Goal: Find specific page/section: Find specific page/section

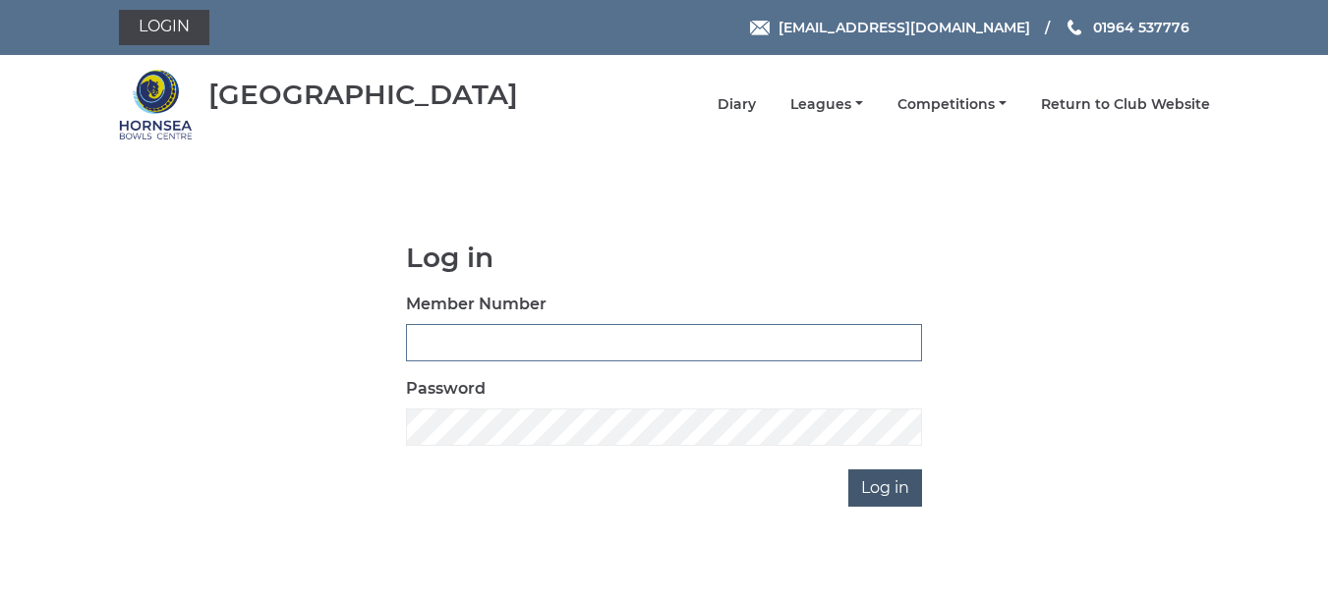
type input "0165"
click at [894, 487] on input "Log in" at bounding box center [885, 488] width 74 height 37
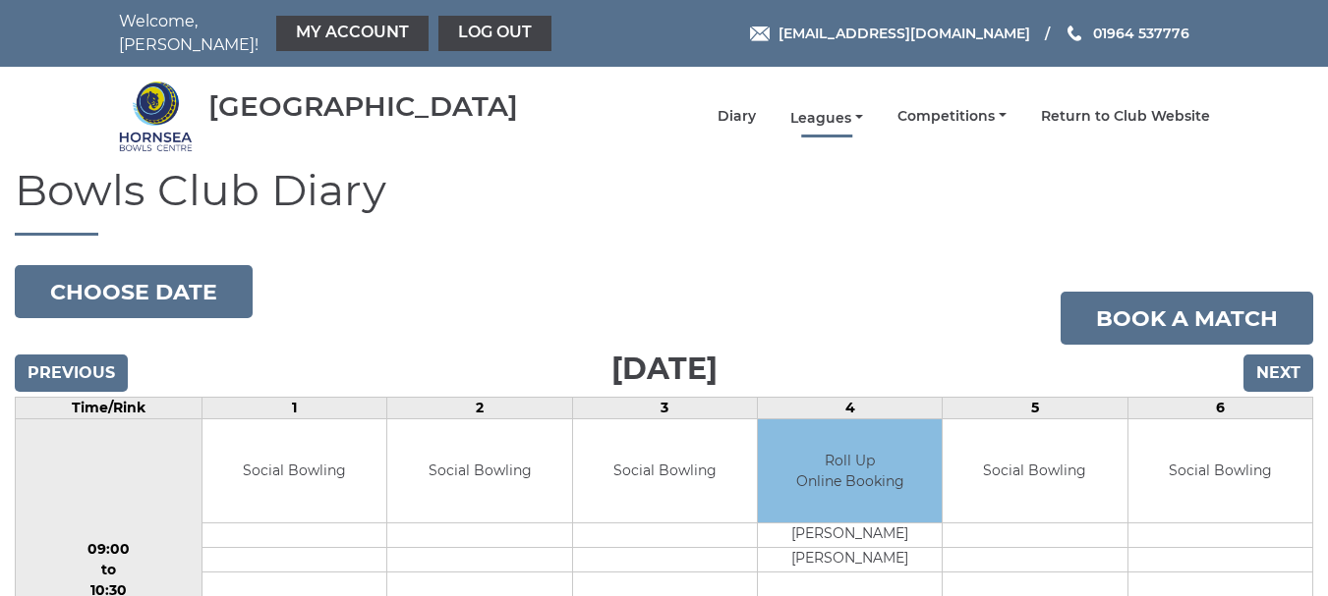
click at [838, 109] on link "Leagues" at bounding box center [826, 118] width 73 height 19
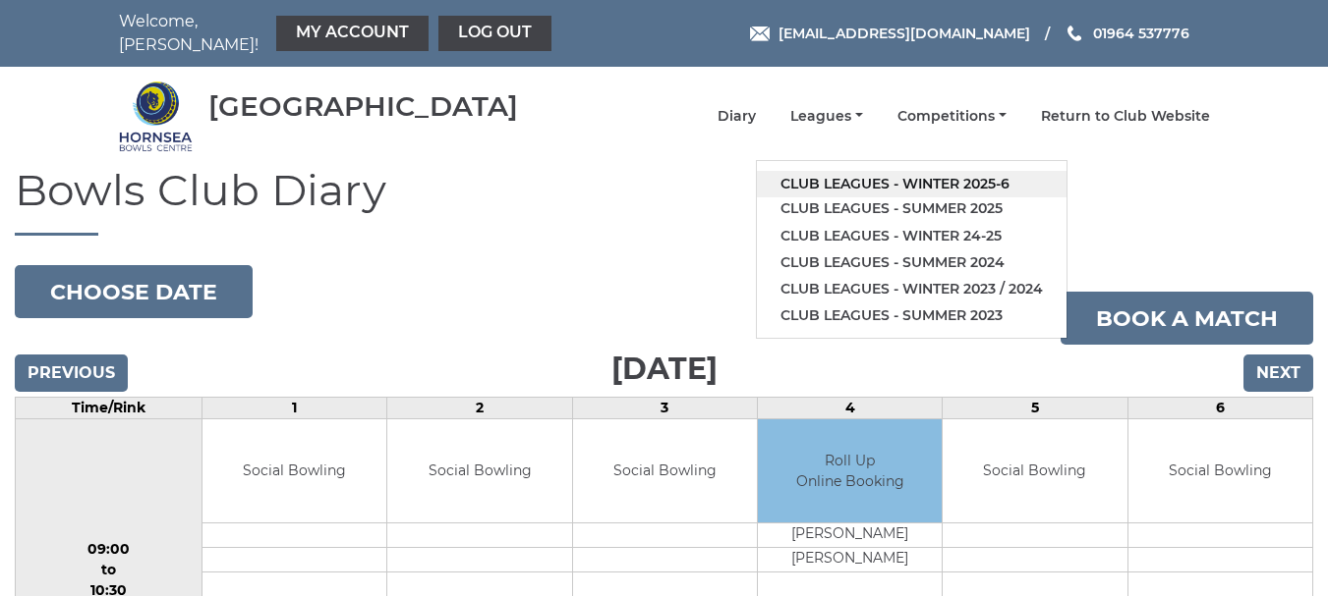
click at [842, 171] on link "Club leagues - Winter 2025-6" at bounding box center [912, 184] width 310 height 27
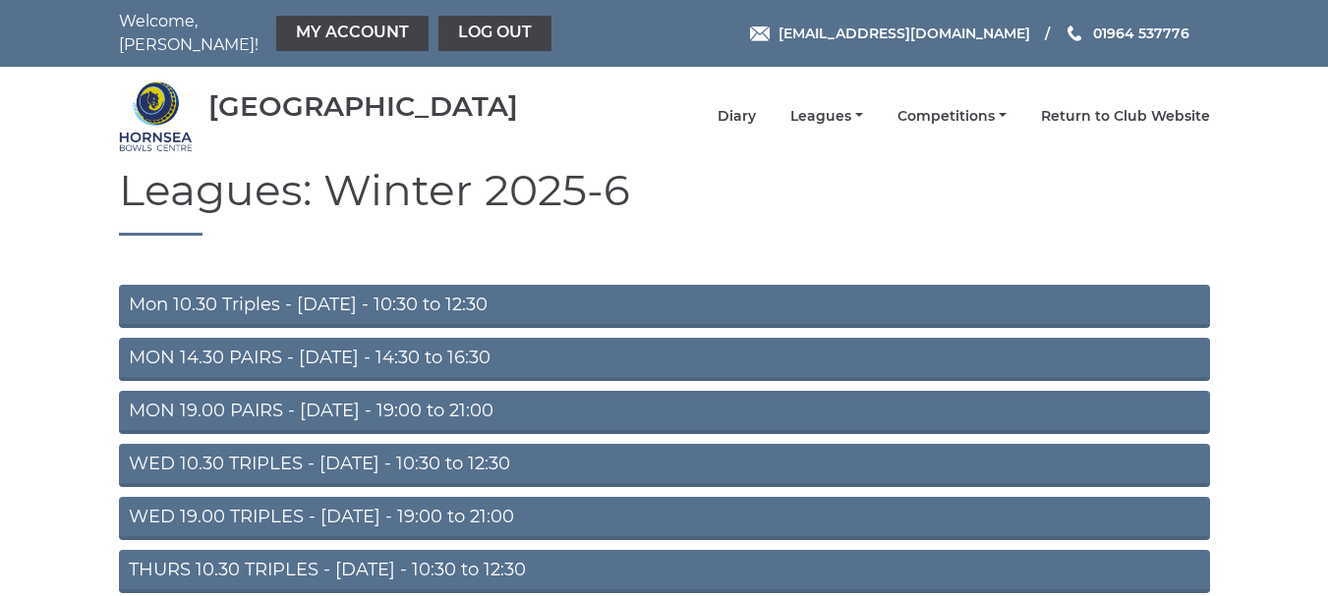
click at [494, 288] on link "Mon 10.30 Triples - [DATE] - 10:30 to 12:30" at bounding box center [664, 306] width 1091 height 43
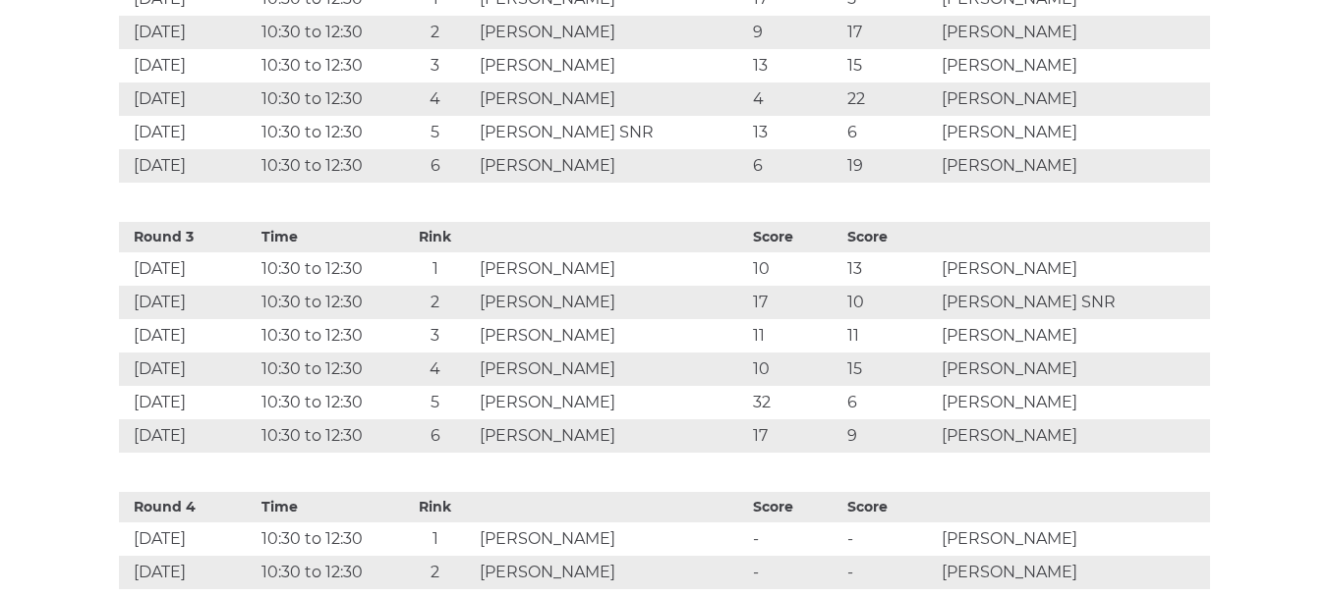
scroll to position [1376, 0]
